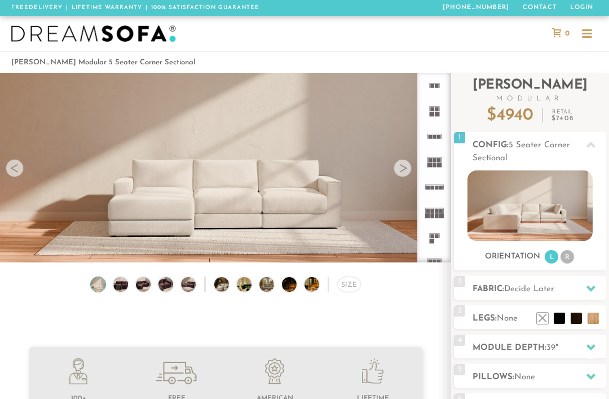
click at [543, 170] on img at bounding box center [529, 205] width 125 height 70
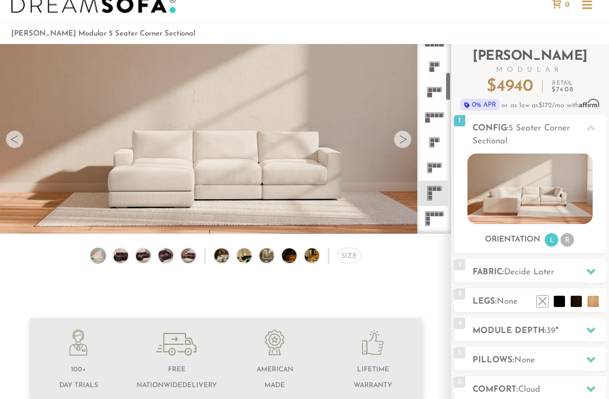
scroll to position [189, 0]
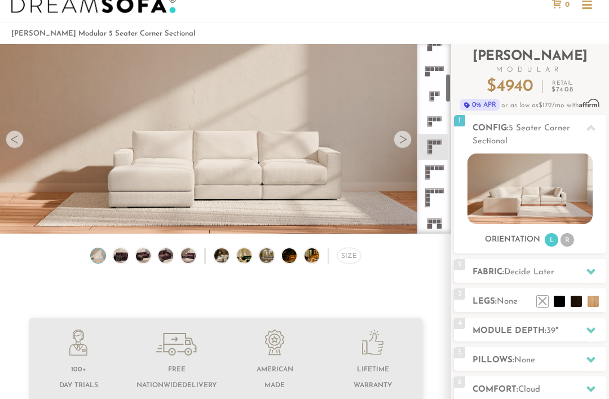
click at [439, 168] on rect at bounding box center [441, 168] width 4 height 4
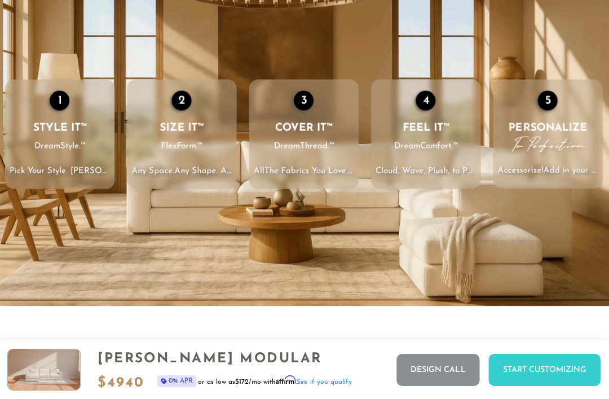
scroll to position [1337, 0]
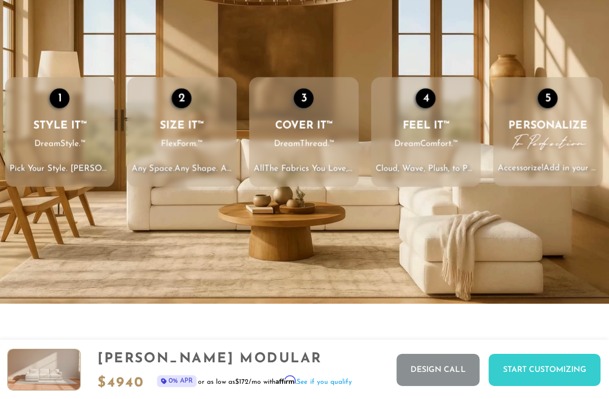
click at [154, 107] on li "2 SIZE IT™ FlexForm.™ Any Space. Any Shape . Any Size. Gone are the Days of One…" at bounding box center [182, 131] width 109 height 109
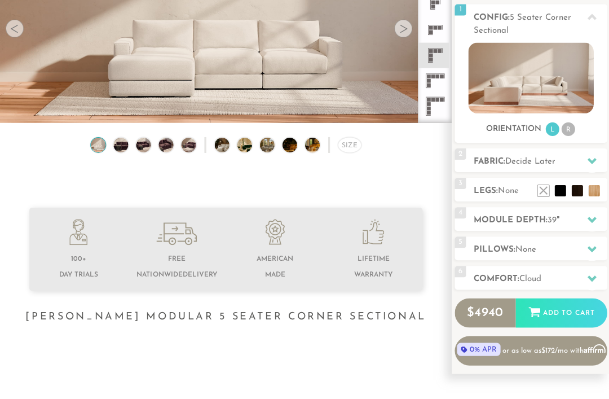
scroll to position [144, 0]
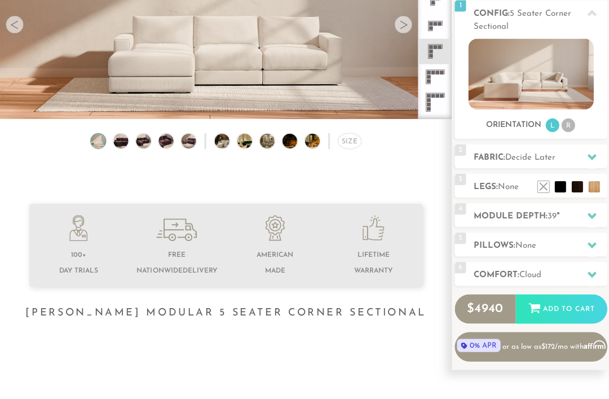
click at [589, 267] on div at bounding box center [591, 273] width 24 height 23
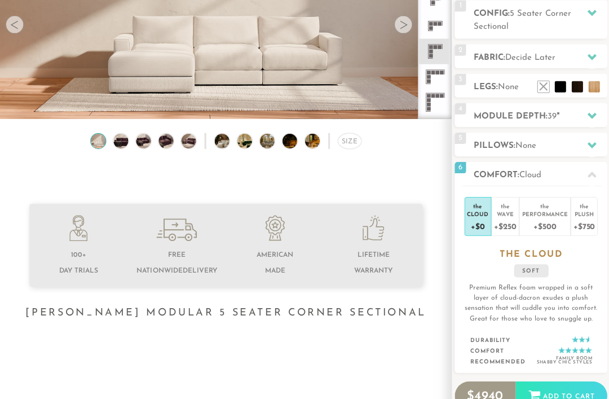
click at [585, 204] on div "the" at bounding box center [582, 203] width 21 height 11
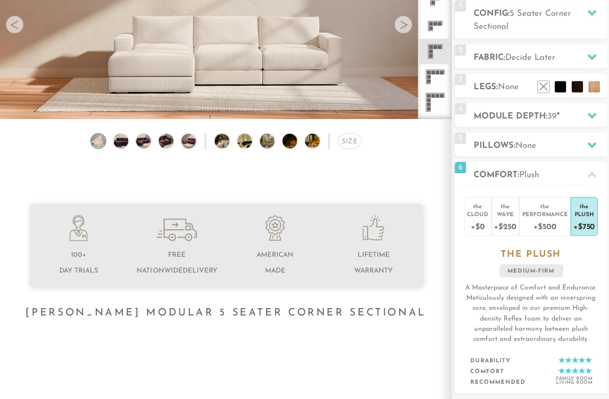
click at [586, 226] on div "+$750" at bounding box center [582, 225] width 21 height 16
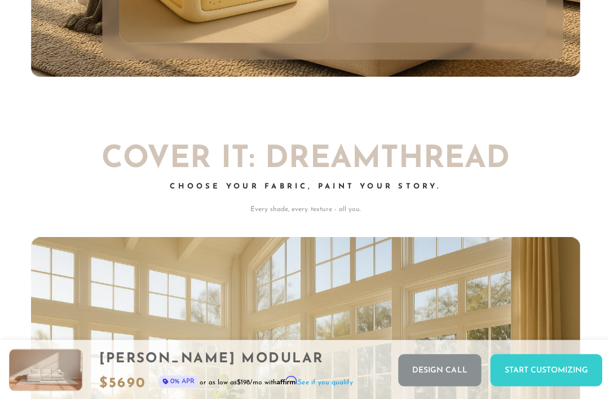
scroll to position [5675, 0]
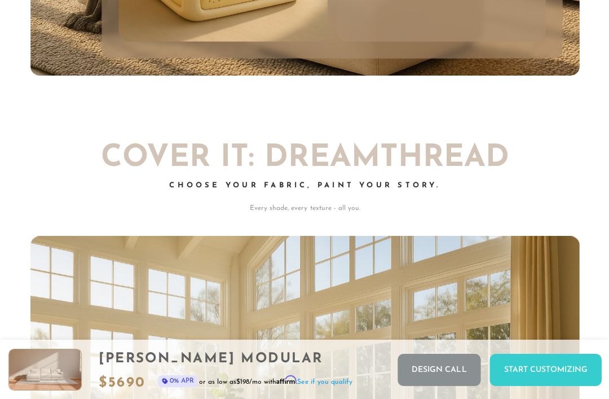
click at [77, 210] on p "Every shade, every texture - all you." at bounding box center [304, 208] width 548 height 10
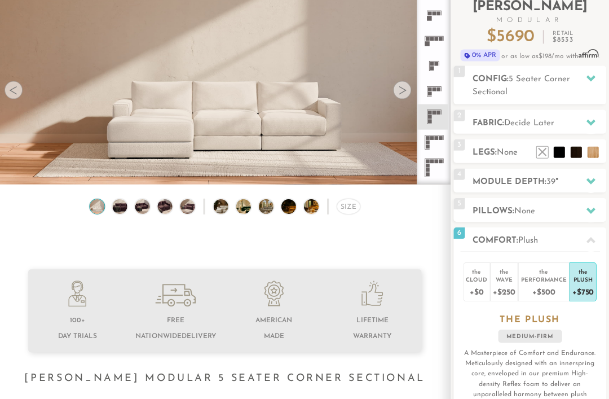
scroll to position [83, 0]
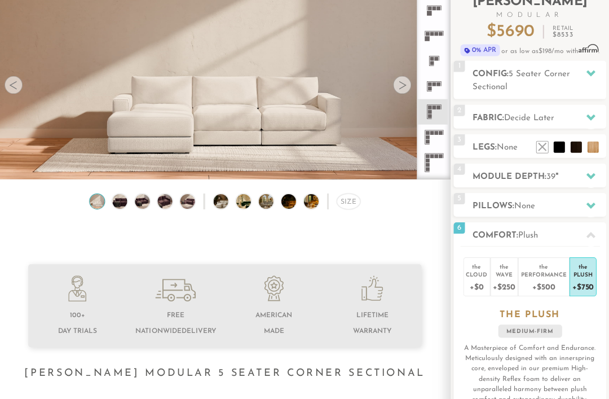
click at [589, 169] on div at bounding box center [591, 176] width 24 height 23
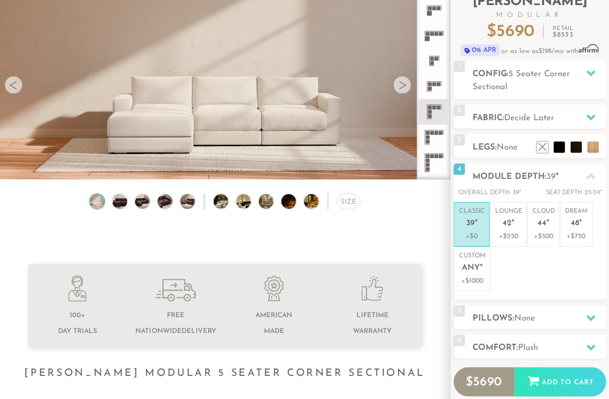
click at [518, 226] on p "Lounge 42 "" at bounding box center [508, 219] width 27 height 24
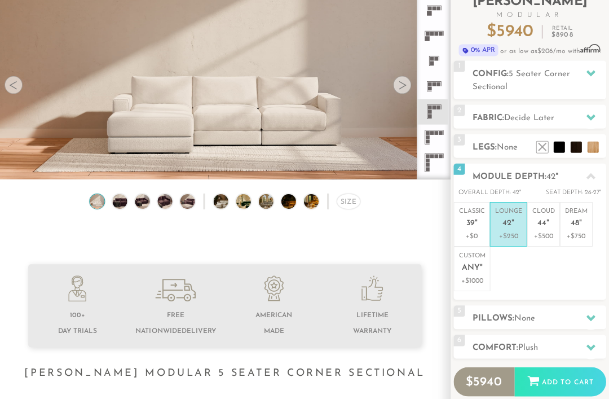
click at [603, 175] on h2 "Module Depth: 42 "" at bounding box center [539, 176] width 134 height 13
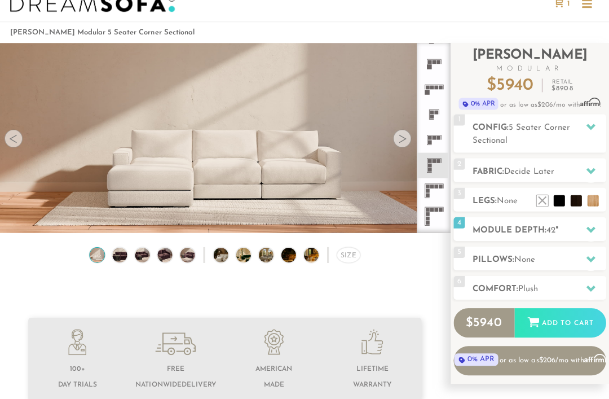
scroll to position [0, 0]
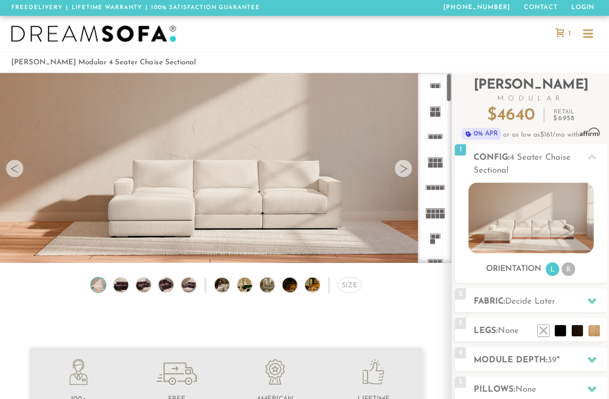
click at [435, 171] on icon at bounding box center [434, 161] width 25 height 25
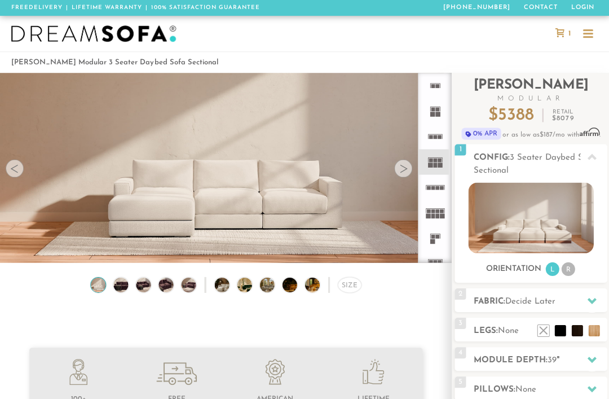
click at [437, 210] on rect at bounding box center [436, 211] width 4 height 4
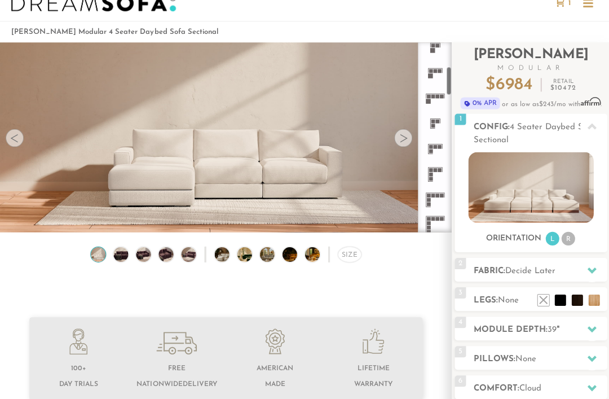
scroll to position [162, 0]
click at [441, 159] on icon at bounding box center [434, 171] width 25 height 25
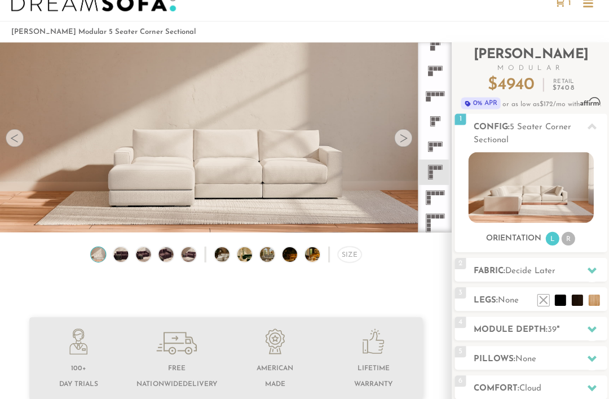
click at [355, 253] on div "Size" at bounding box center [349, 254] width 24 height 16
